Goal: Task Accomplishment & Management: Use online tool/utility

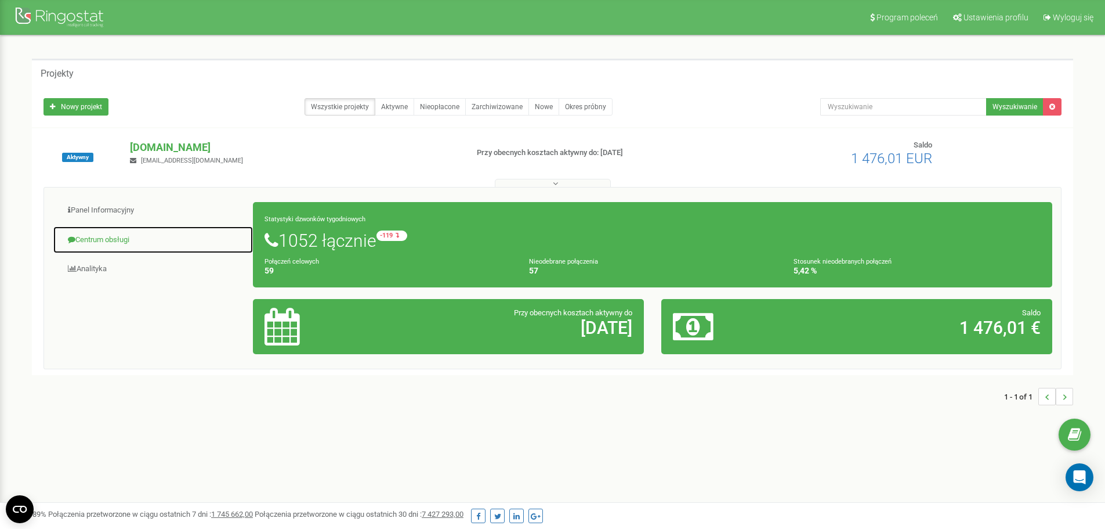
click at [116, 240] on link "Centrum obsługi" at bounding box center [153, 240] width 201 height 28
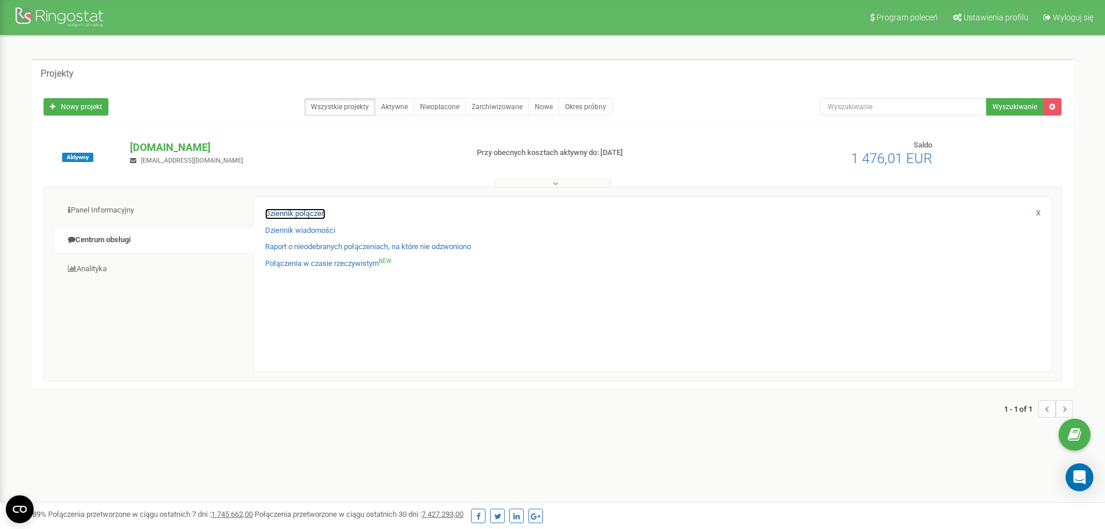
click at [301, 215] on link "Dziennik połączeń" at bounding box center [295, 213] width 60 height 11
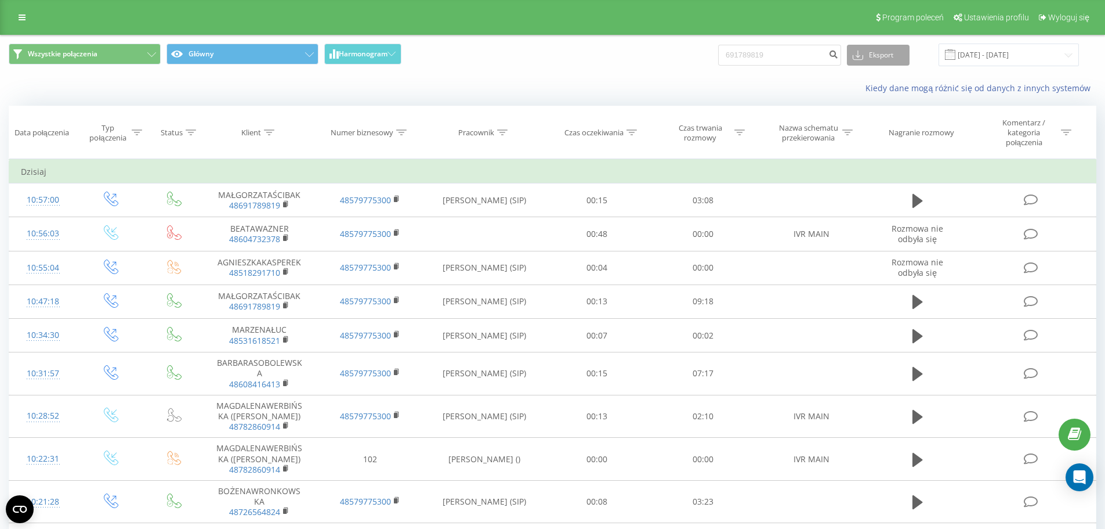
type input "691789819"
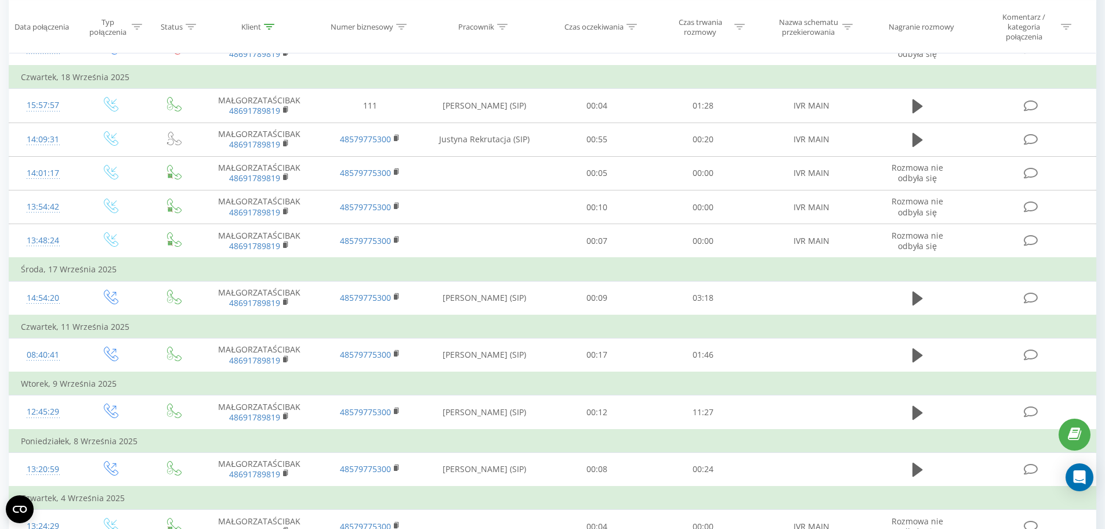
scroll to position [638, 0]
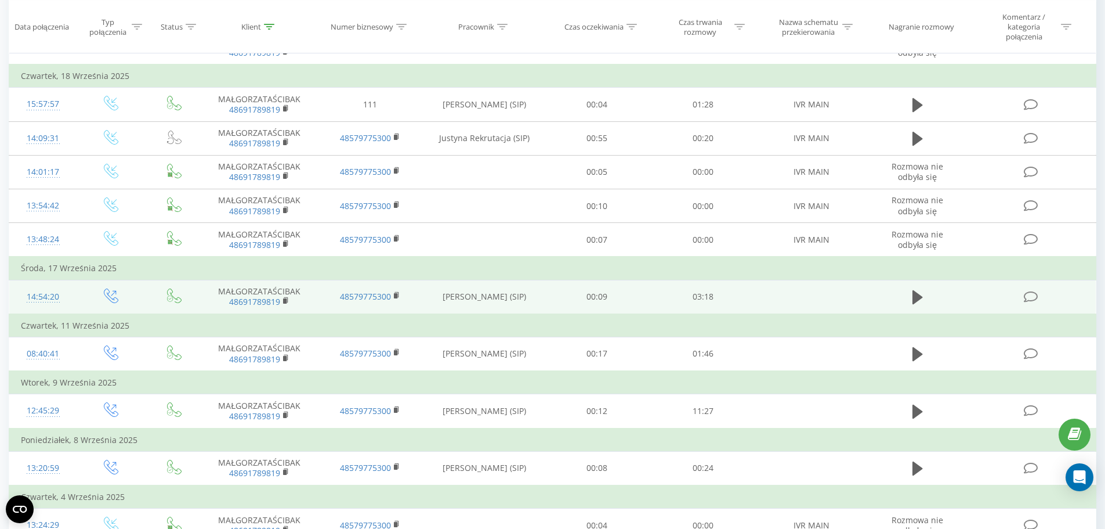
click at [930, 292] on td at bounding box center [918, 297] width 102 height 34
click at [919, 294] on icon at bounding box center [918, 297] width 10 height 14
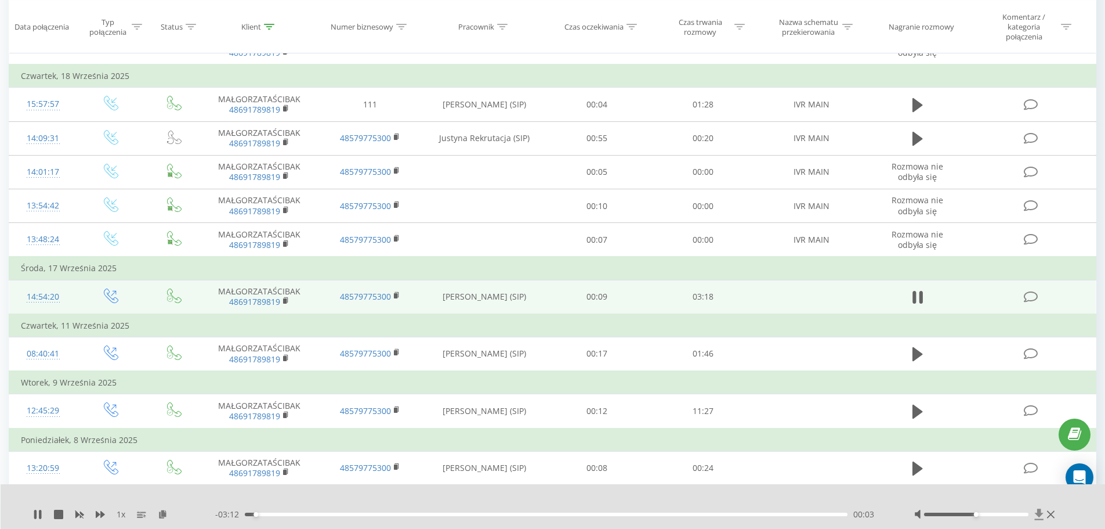
click at [1040, 515] on icon at bounding box center [1039, 513] width 9 height 11
click at [1050, 514] on icon at bounding box center [1051, 515] width 8 height 8
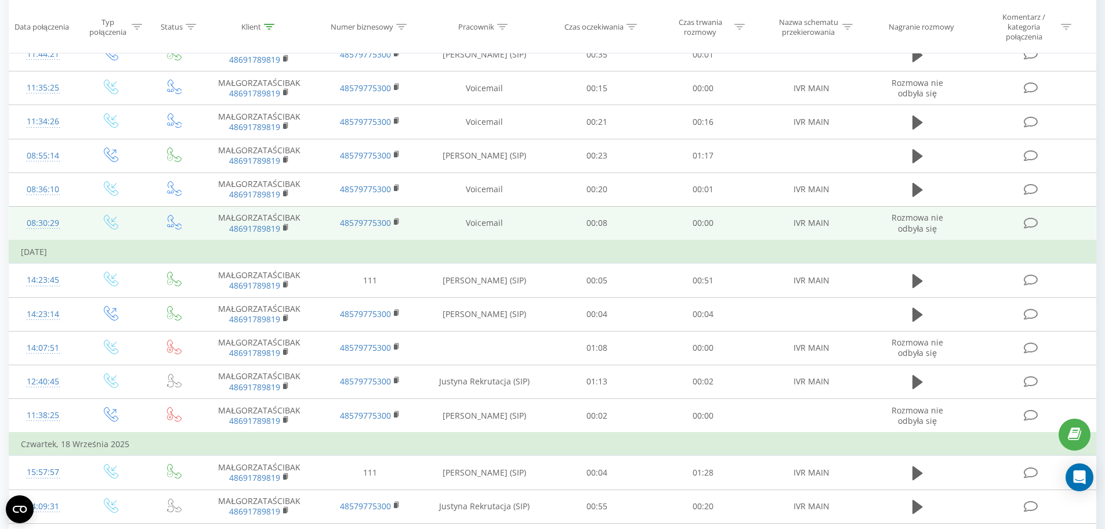
scroll to position [0, 0]
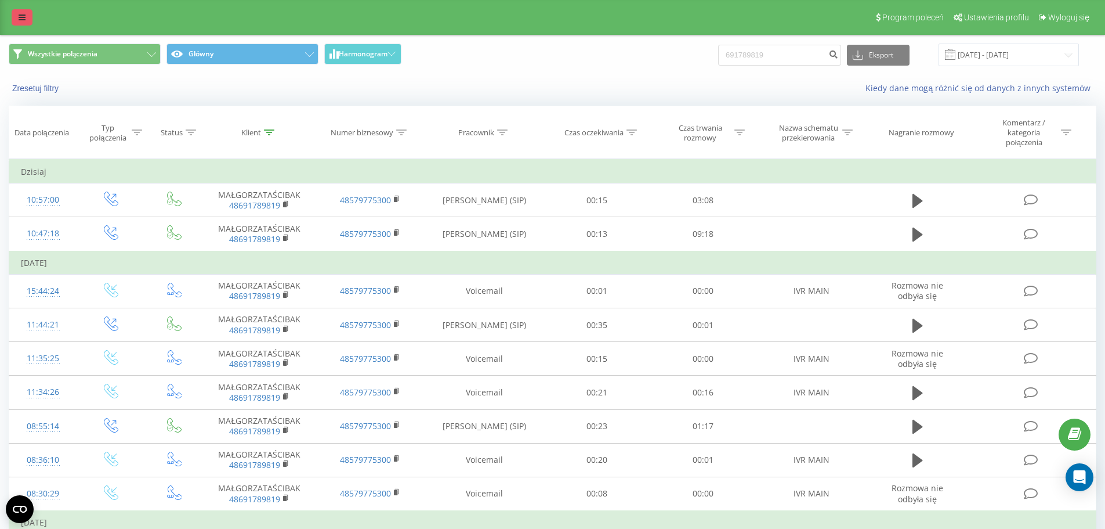
click at [26, 21] on link at bounding box center [22, 17] width 21 height 16
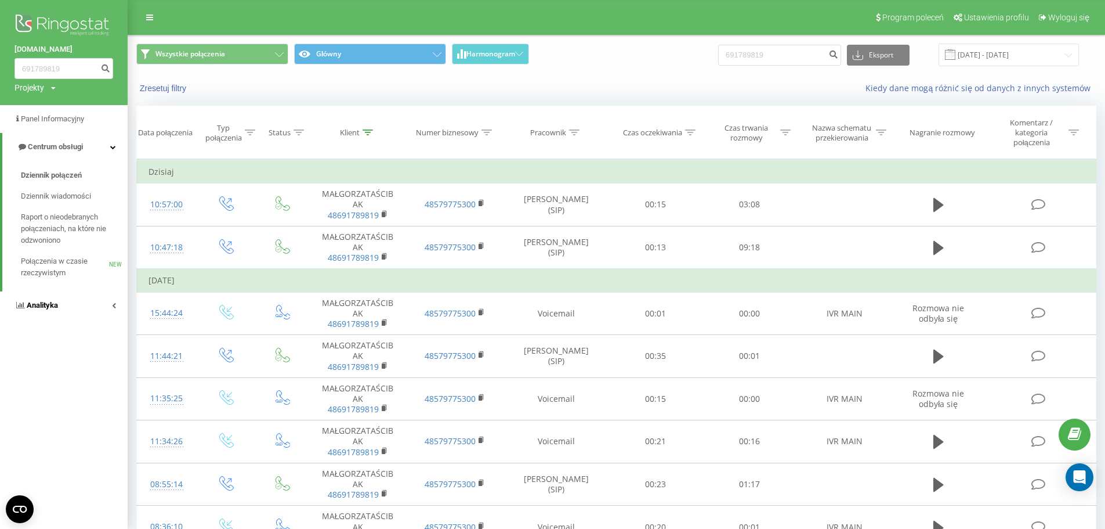
click at [52, 307] on span "Analityka" at bounding box center [42, 305] width 31 height 9
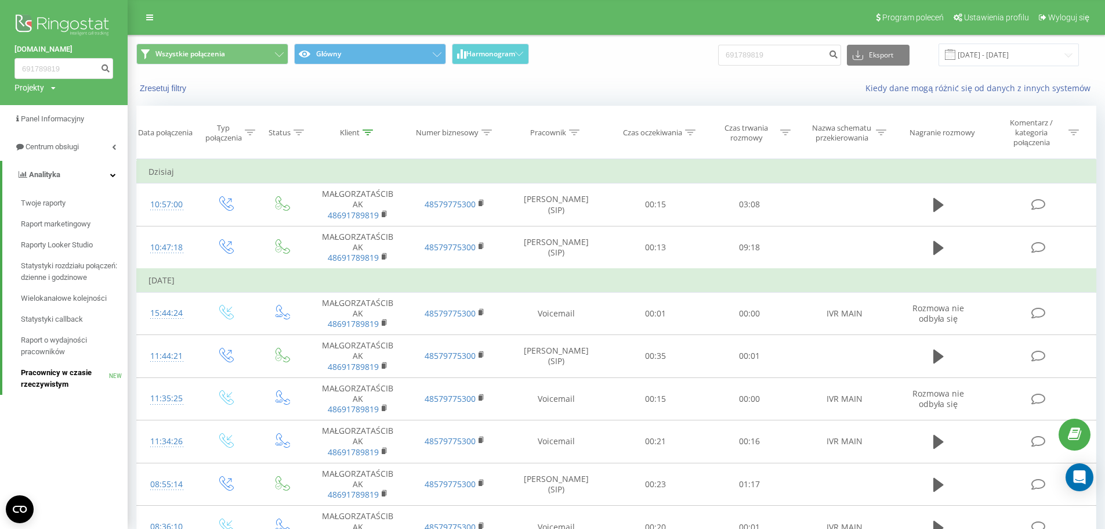
click at [62, 380] on span "Pracownicy w czasie rzeczywistym" at bounding box center [65, 378] width 88 height 23
click at [61, 345] on span "Raport o wydajności pracowników" at bounding box center [71, 345] width 101 height 23
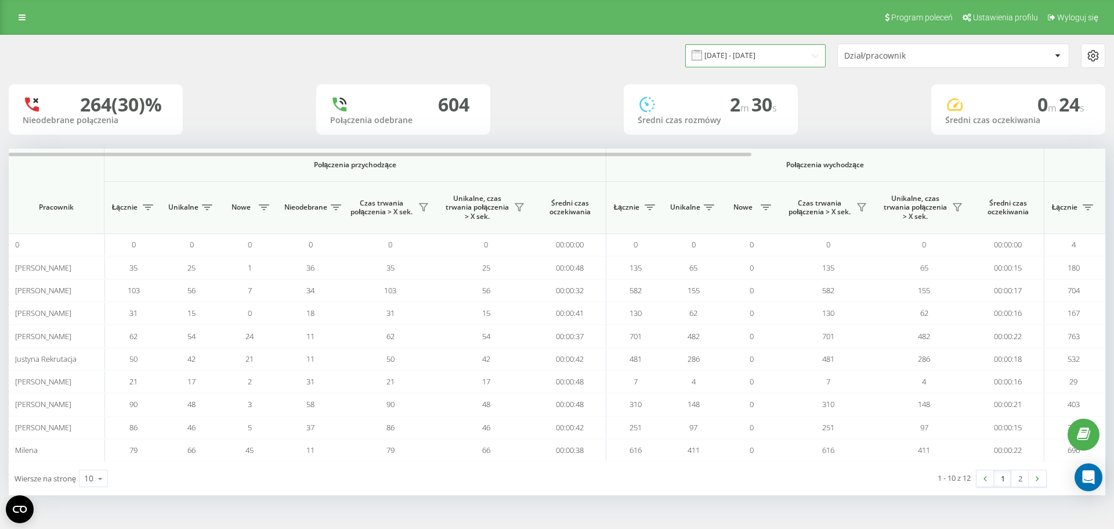
click at [777, 46] on input "23.08.2025 - 23.09.2025" at bounding box center [755, 55] width 140 height 23
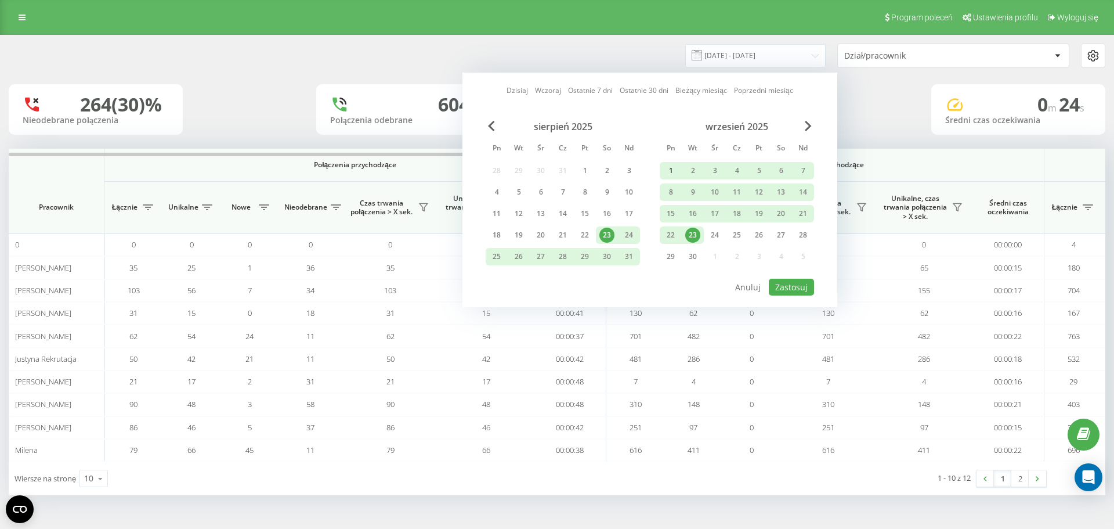
click at [674, 170] on div "1" at bounding box center [670, 170] width 15 height 15
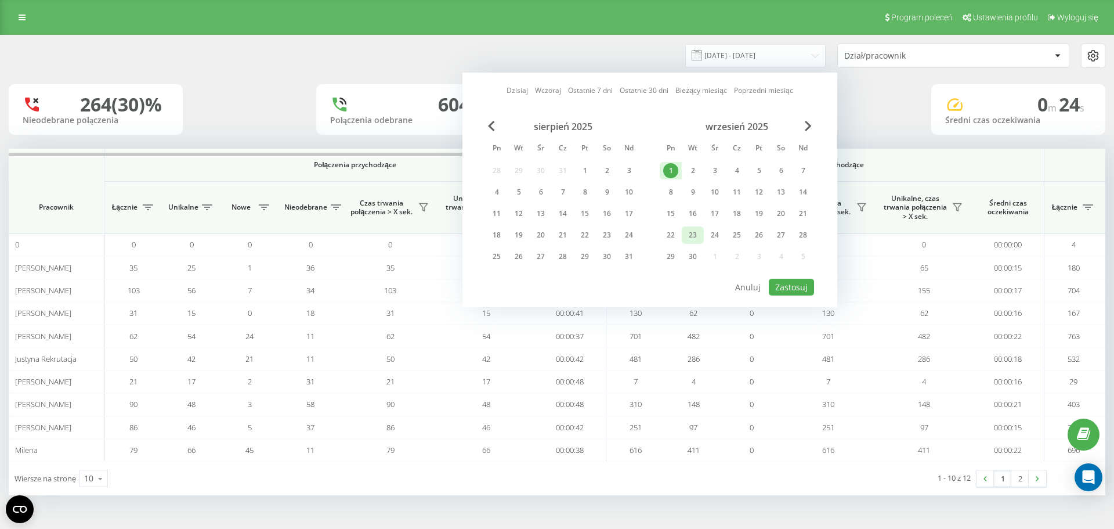
click at [703, 236] on div "23" at bounding box center [693, 234] width 22 height 17
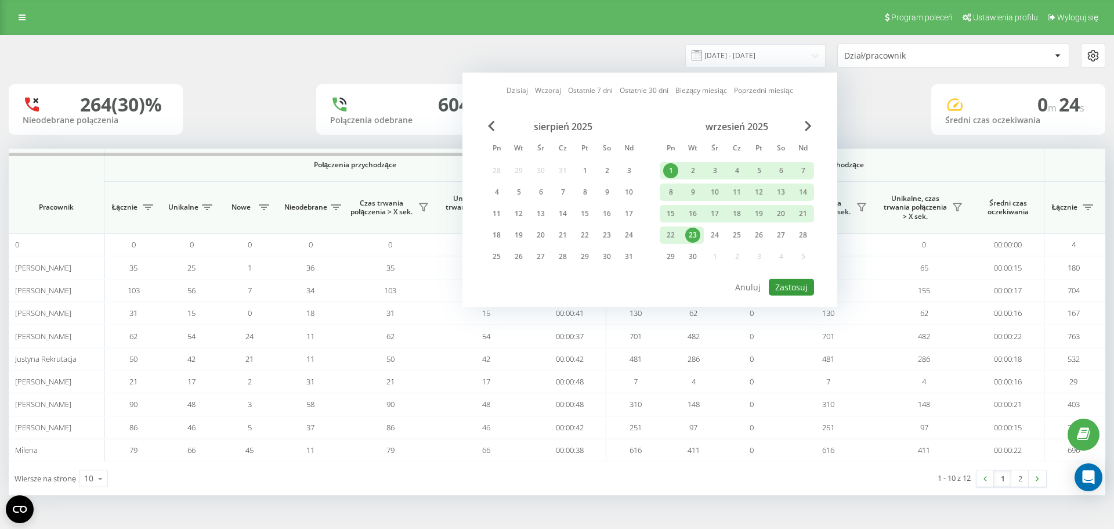
click at [791, 286] on button "Zastosuj" at bounding box center [791, 287] width 45 height 17
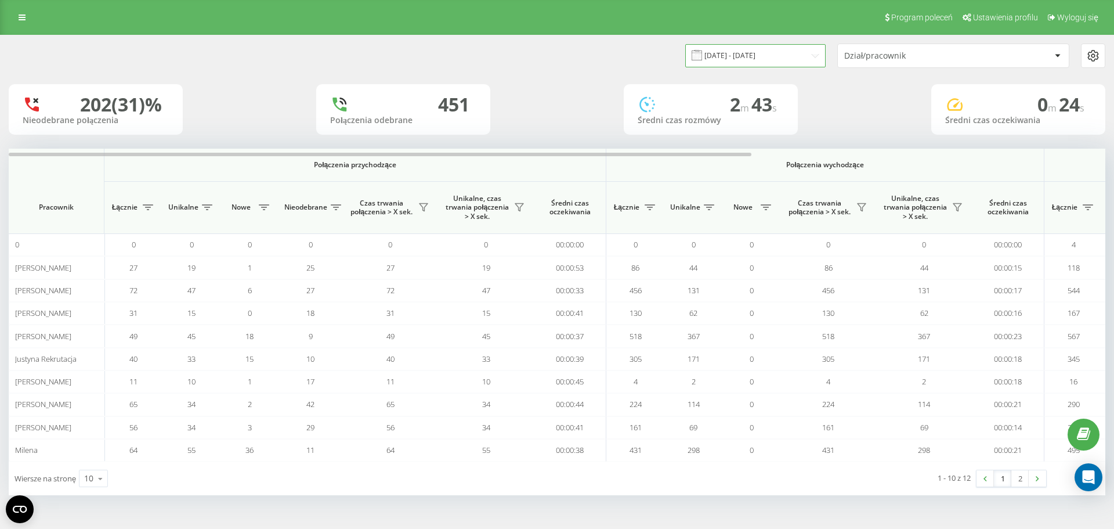
click at [777, 60] on input "01.09.2025 - 23.09.2025" at bounding box center [755, 55] width 140 height 23
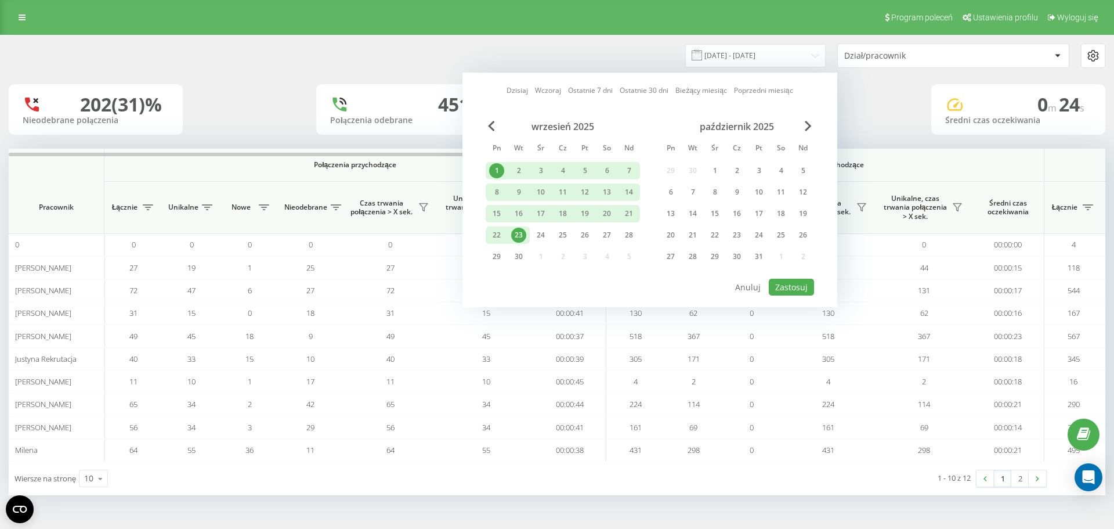
click at [521, 226] on div "wrzesień 2025 Pn Wt Śr Cz Pt So Nd 1 2 3 4 5 6 7 8 9 10 11 12 13 14 15 16 17 18…" at bounding box center [563, 195] width 154 height 149
click at [521, 233] on div "23" at bounding box center [518, 234] width 15 height 15
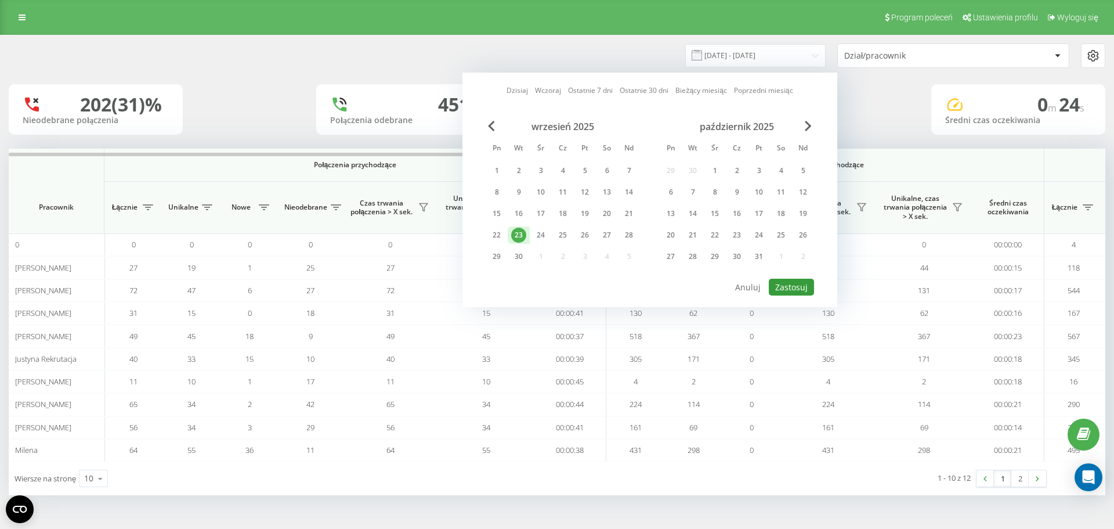
click at [779, 290] on button "Zastosuj" at bounding box center [791, 287] width 45 height 17
type input "23.09.2025 - 23.09.2025"
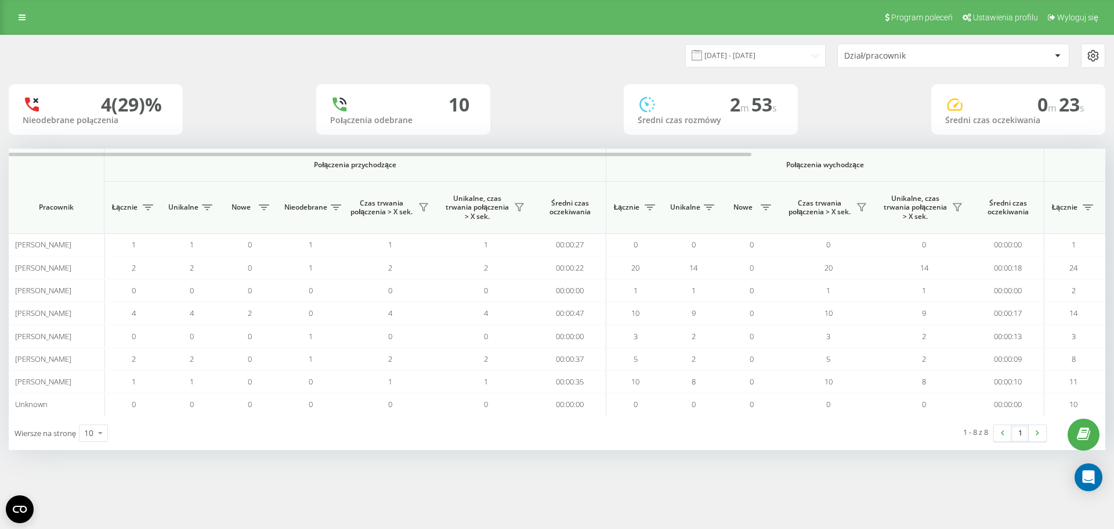
click at [11, 19] on div "Program poleceń Ustawienia profilu Wyloguj się" at bounding box center [557, 17] width 1114 height 35
click at [17, 16] on link at bounding box center [22, 17] width 21 height 16
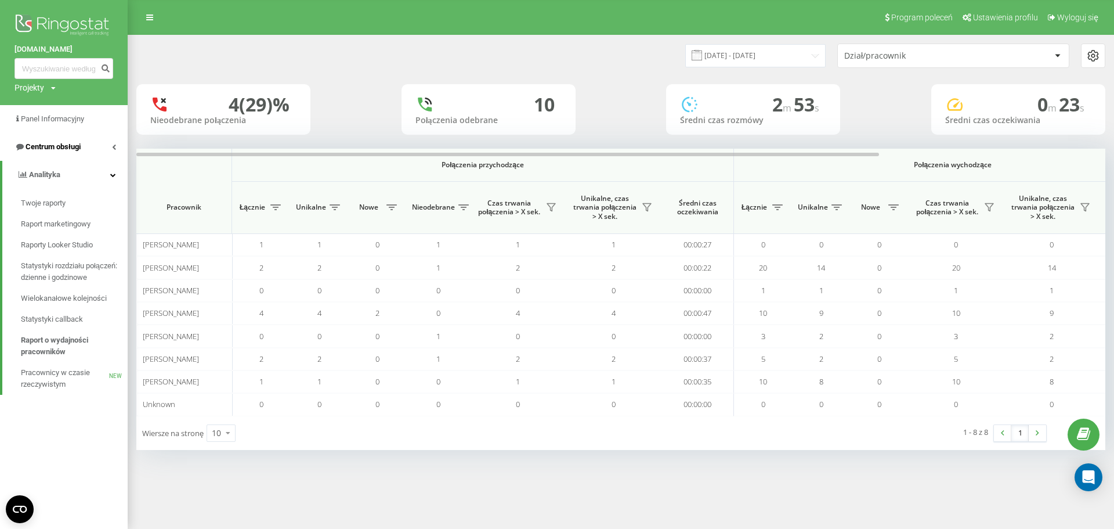
click at [109, 150] on link "Centrum obsługi" at bounding box center [64, 147] width 128 height 28
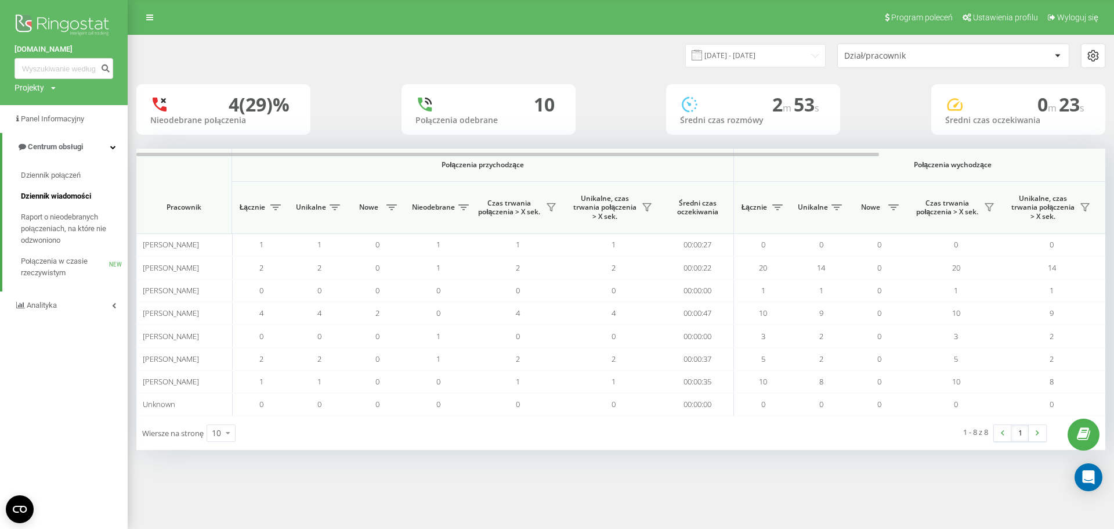
click at [73, 191] on span "Dziennik wiadomości" at bounding box center [56, 196] width 70 height 12
click at [82, 202] on span "Dziennik wiadomości" at bounding box center [56, 196] width 70 height 12
click at [44, 187] on link "Dziennik wiadomości" at bounding box center [74, 196] width 107 height 21
click at [45, 193] on span "Dziennik wiadomości" at bounding box center [56, 196] width 70 height 12
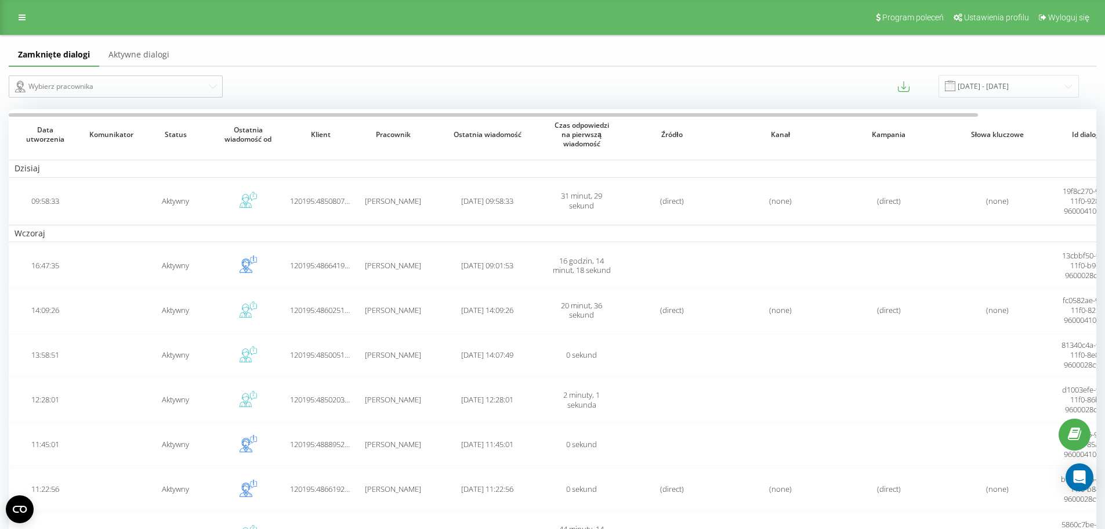
click at [154, 50] on link "Aktywne dialogi" at bounding box center [139, 55] width 80 height 23
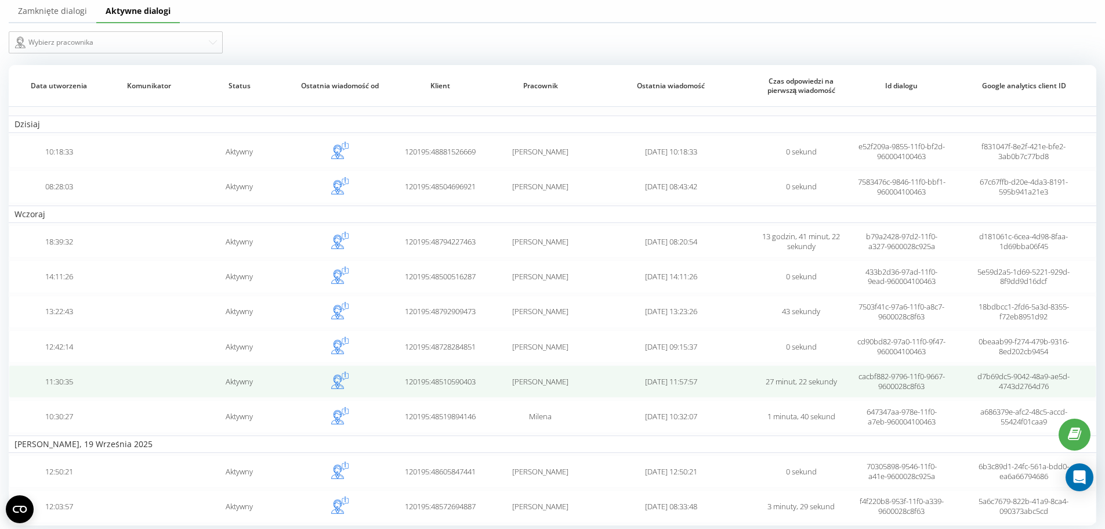
scroll to position [81, 0]
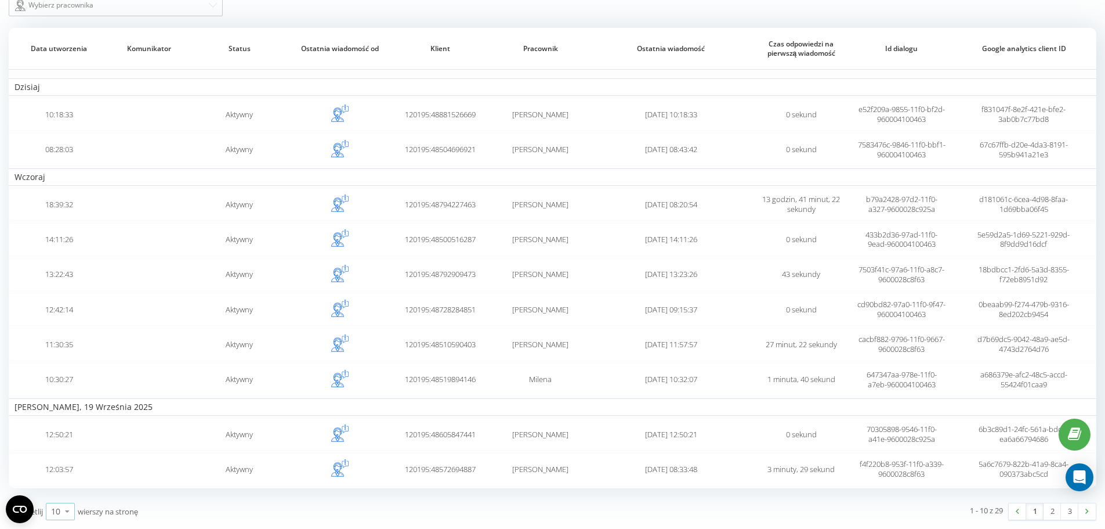
click at [74, 512] on icon at bounding box center [67, 511] width 17 height 23
click at [68, 500] on div "100" at bounding box center [60, 494] width 28 height 17
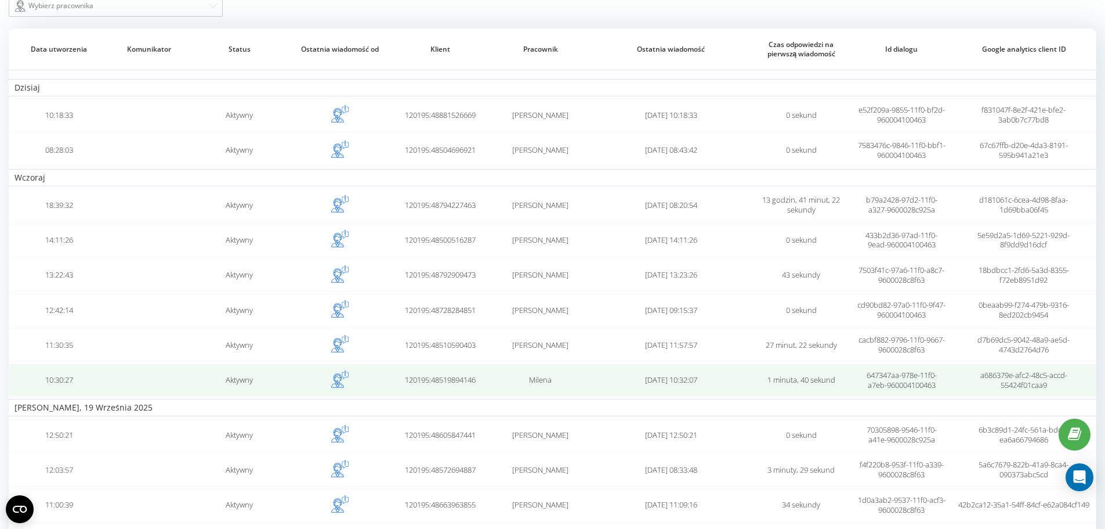
scroll to position [0, 0]
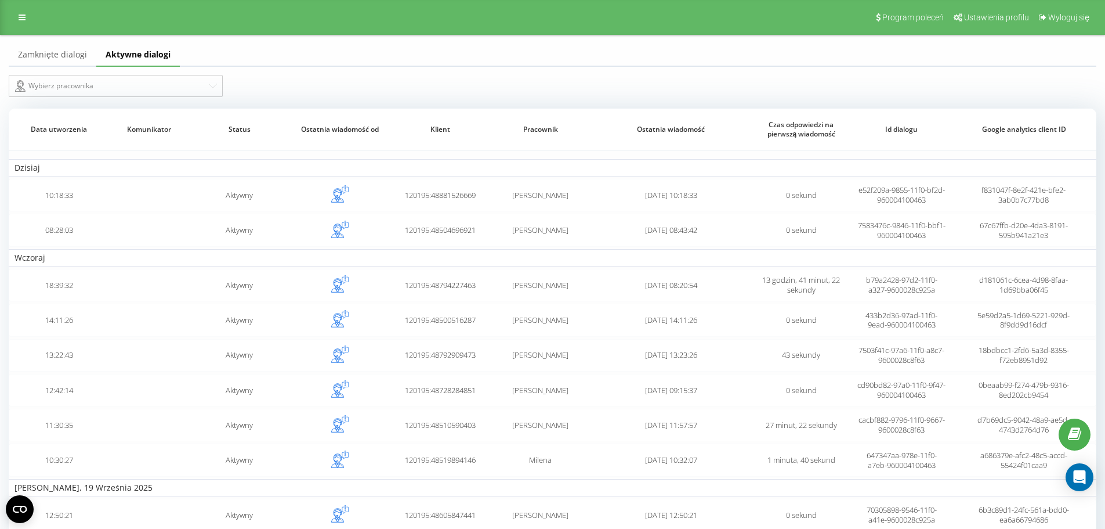
click at [41, 56] on link "Zamknięte dialogi" at bounding box center [53, 55] width 88 height 23
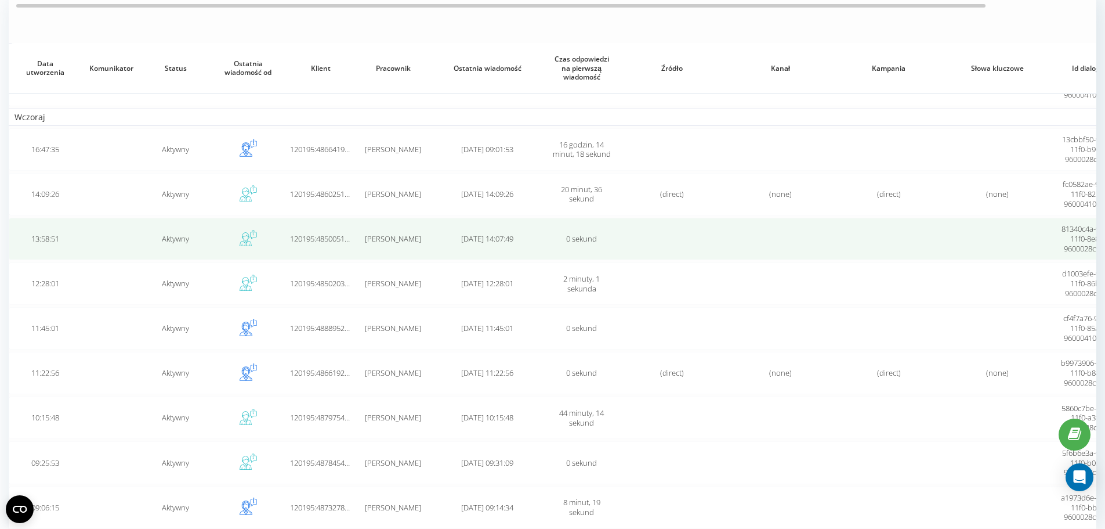
scroll to position [159, 0]
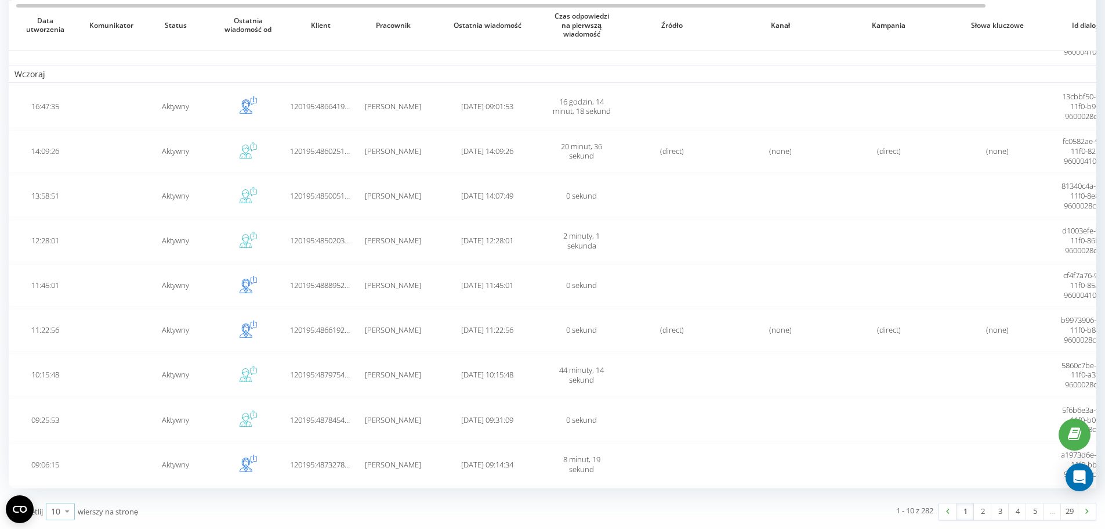
click at [60, 511] on icon at bounding box center [67, 511] width 17 height 23
click at [68, 494] on div "100" at bounding box center [60, 494] width 28 height 17
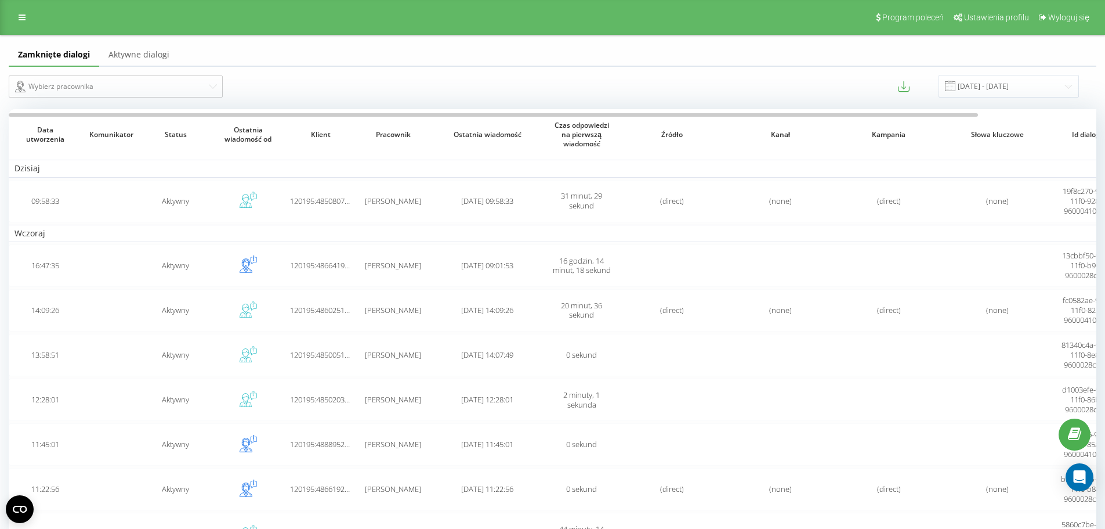
scroll to position [821, 0]
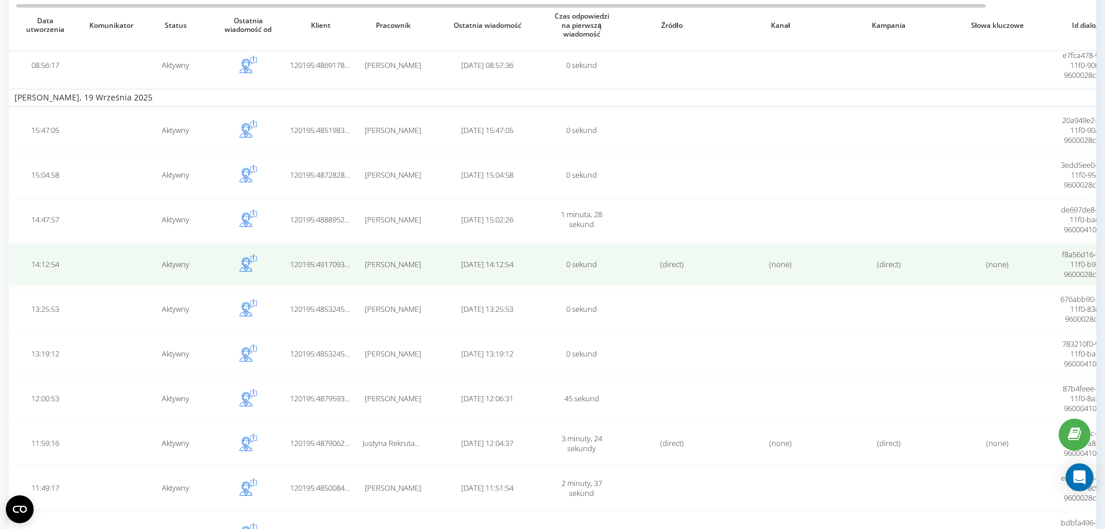
click at [320, 256] on td "120195:491709395179" at bounding box center [320, 264] width 73 height 42
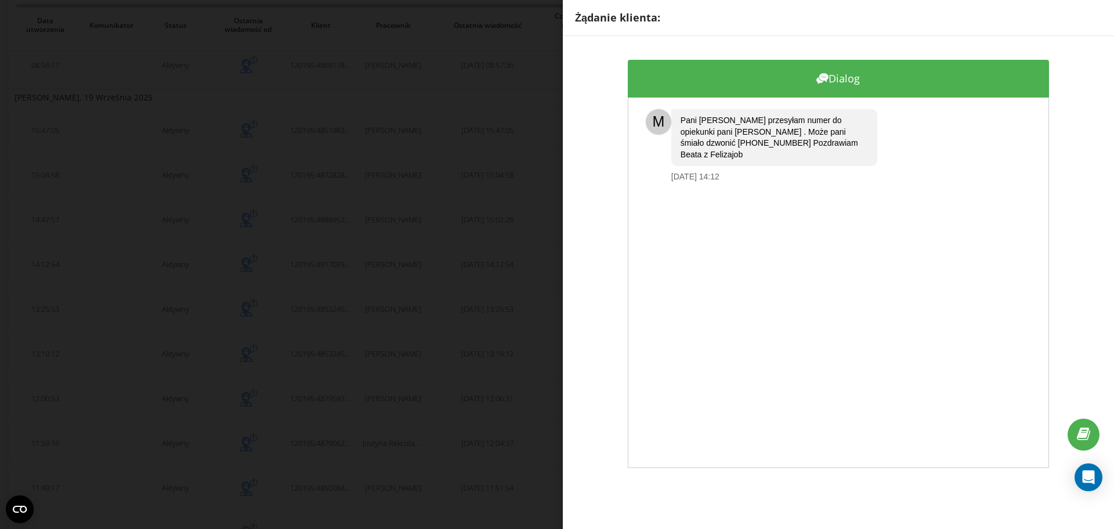
click at [747, 28] on div "Żądanie klienta:" at bounding box center [838, 18] width 551 height 36
click at [653, 35] on div "Żądanie klienta:" at bounding box center [838, 18] width 551 height 36
click at [537, 343] on div "Żądanie klienta: Dialog M Pani Barbaro przesyłam numer do opiekunki pani Aleksa…" at bounding box center [557, 264] width 1114 height 529
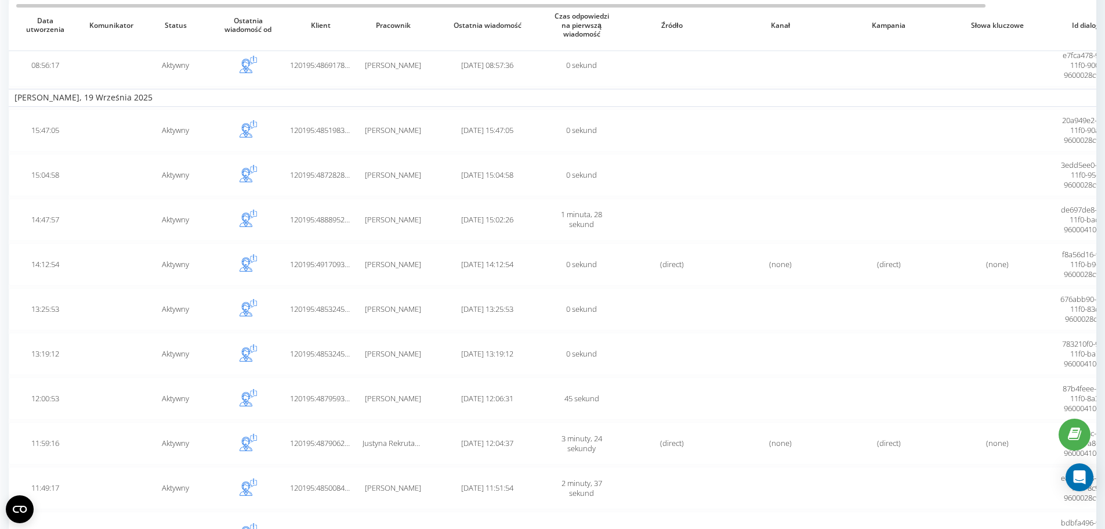
scroll to position [2426, 0]
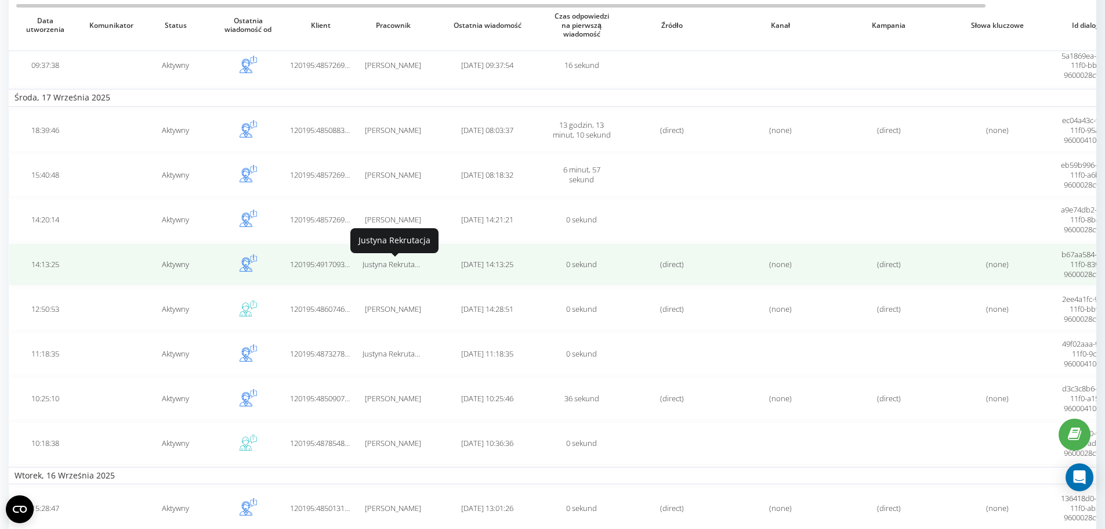
click at [409, 265] on span "Justyna Rekrutacja" at bounding box center [394, 264] width 62 height 10
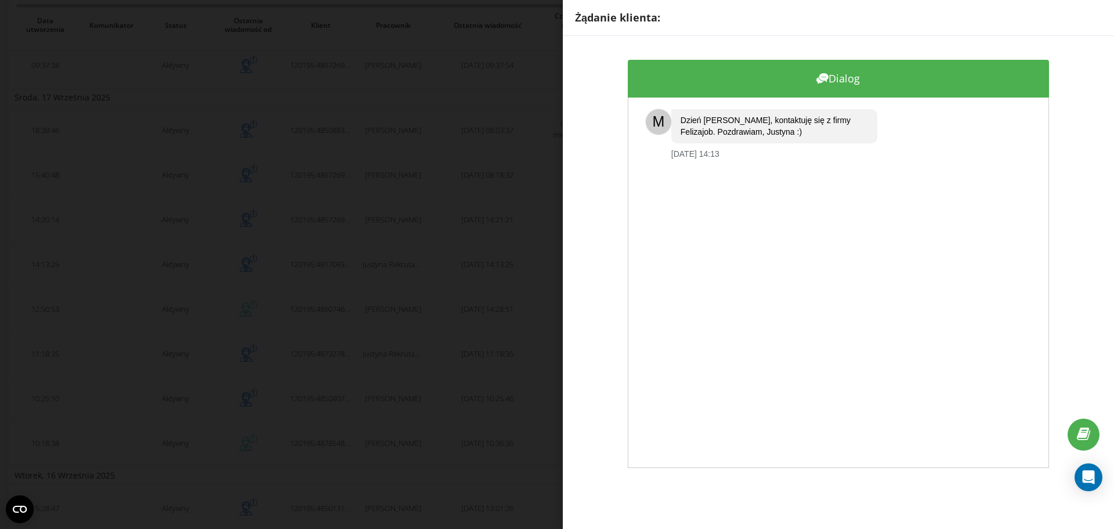
click at [516, 107] on div "Żądanie klienta: Dialog M Dzień dobry, kontaktuję się z firmy Felizajob. Pozdra…" at bounding box center [557, 264] width 1114 height 529
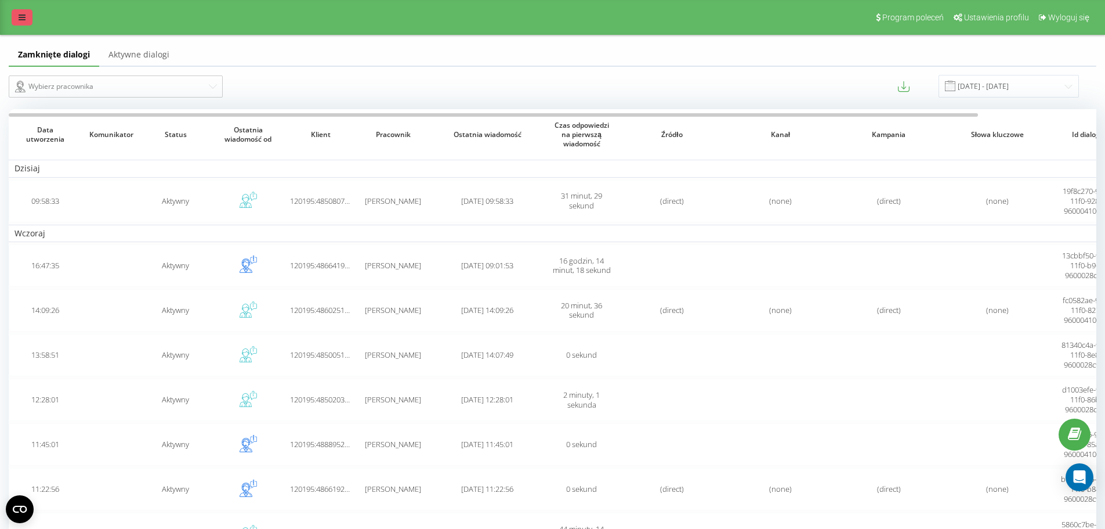
click at [16, 16] on link at bounding box center [22, 17] width 21 height 16
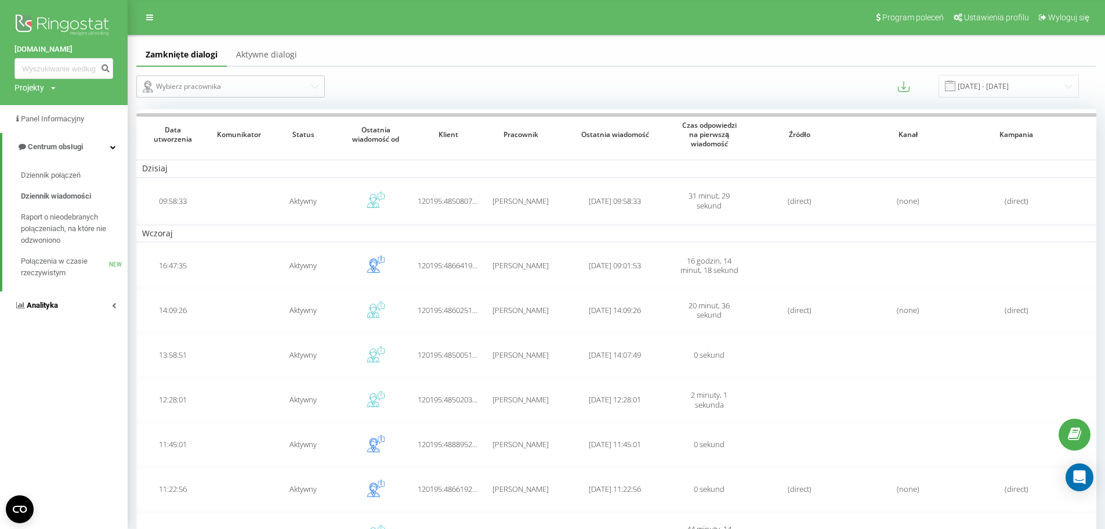
click at [57, 302] on span "Analityka" at bounding box center [42, 305] width 31 height 9
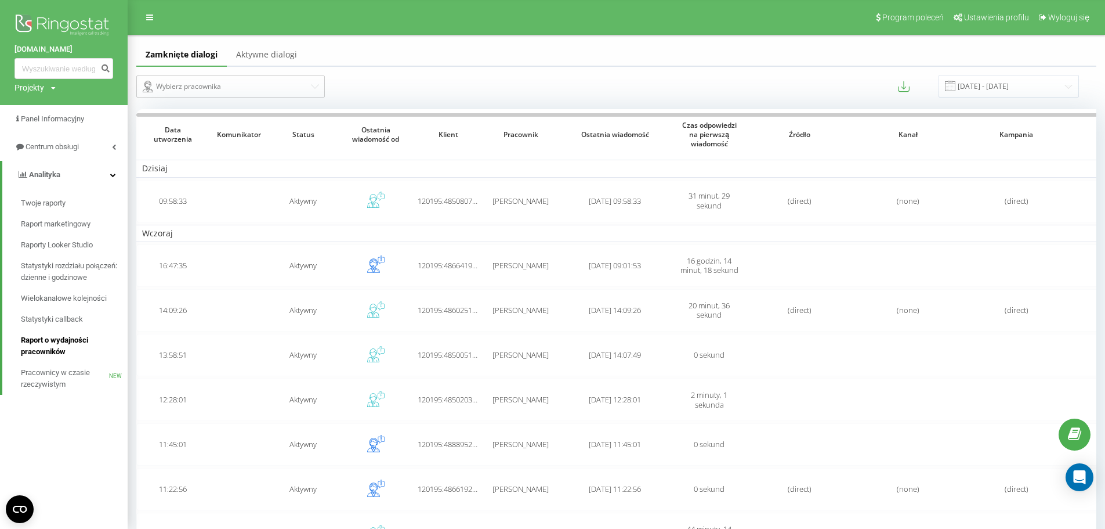
click at [53, 345] on span "Raport o wydajności pracowników" at bounding box center [71, 345] width 101 height 23
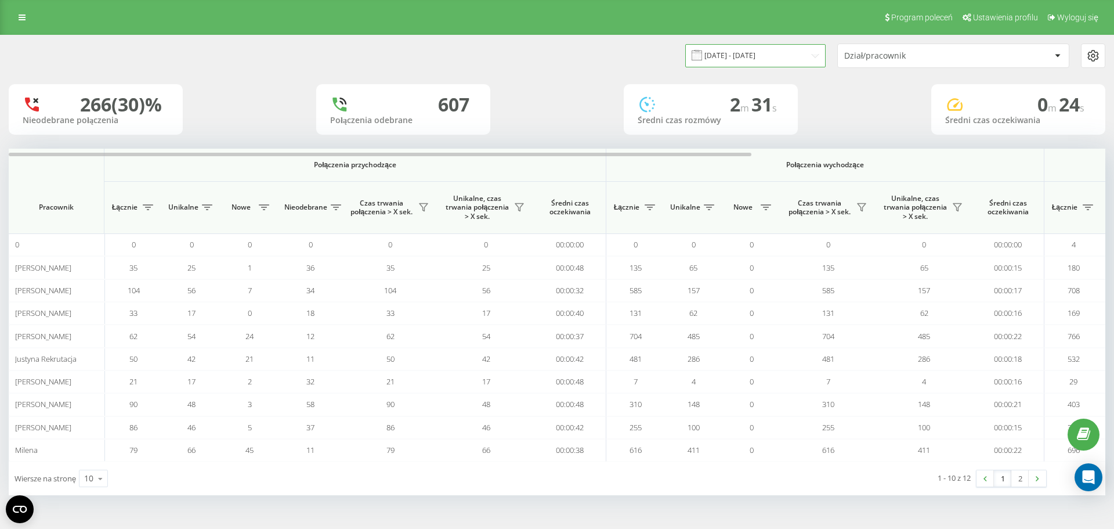
drag, startPoint x: 0, startPoint y: 0, endPoint x: 801, endPoint y: 53, distance: 802.6
click at [801, 53] on input "[DATE] - [DATE]" at bounding box center [755, 55] width 140 height 23
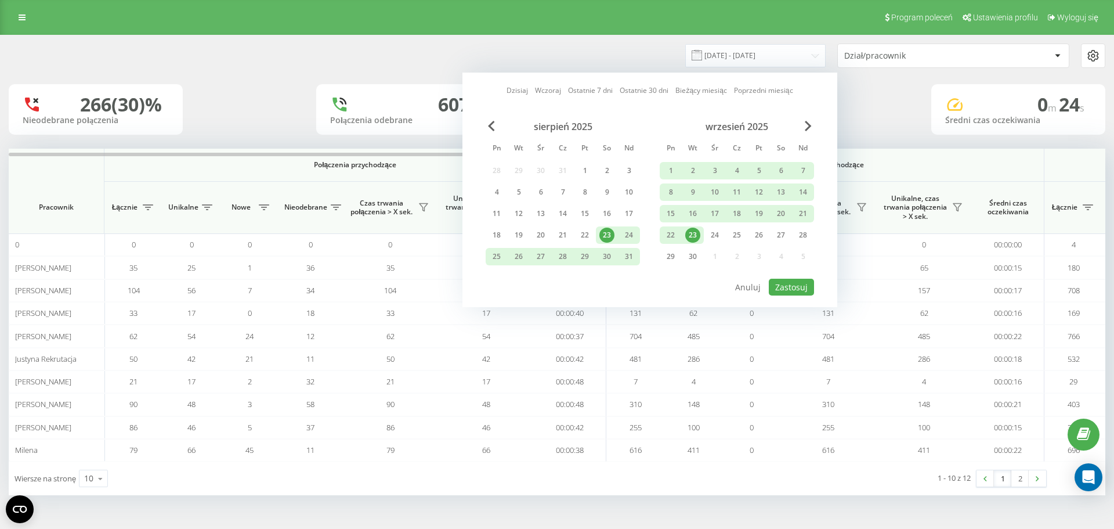
click at [692, 234] on div "23" at bounding box center [692, 234] width 15 height 15
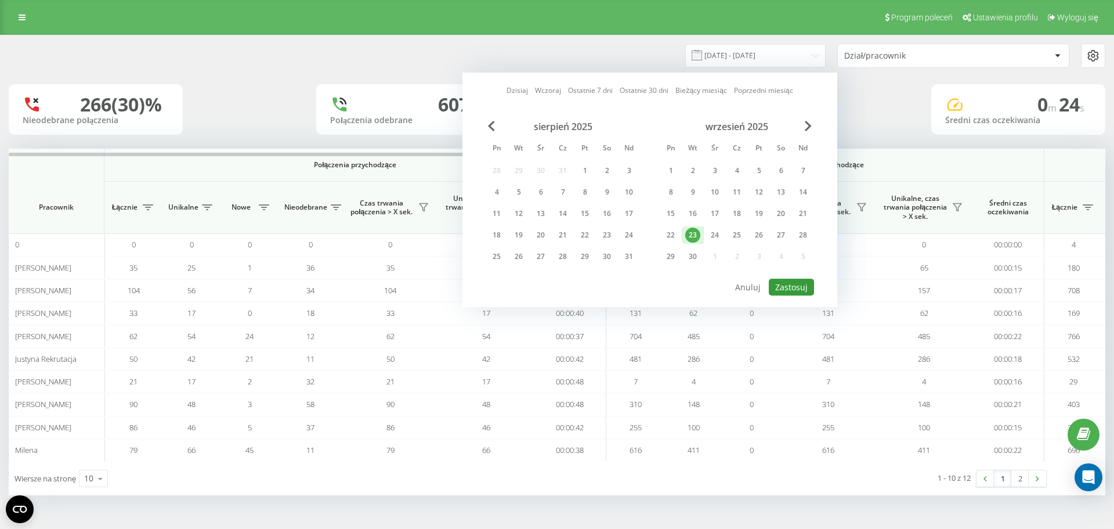
click at [797, 287] on button "Zastosuj" at bounding box center [791, 287] width 45 height 17
type input "[DATE] - [DATE]"
